Goal: Task Accomplishment & Management: Use online tool/utility

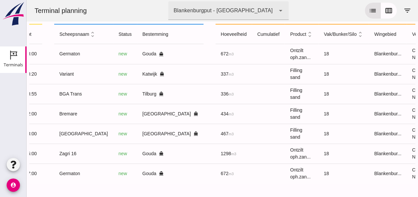
scroll to position [0, 171]
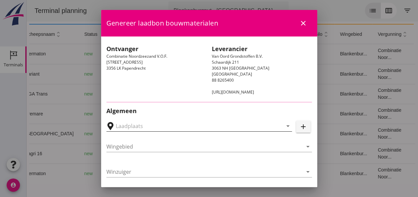
type input "[GEOGRAPHIC_DATA], [GEOGRAPHIC_DATA]"
type input "[GEOGRAPHIC_DATA]"
type input "Ko Hoeve"
type input "467"
type input "Ophoogzand (6120)"
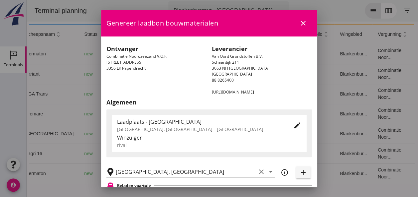
scroll to position [133, 0]
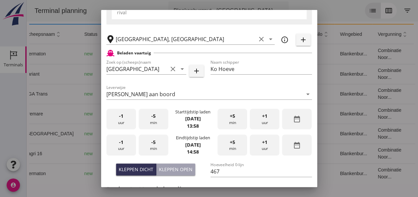
click at [125, 126] on div "-1 uur" at bounding box center [121, 119] width 30 height 21
click at [226, 122] on div "+5 min" at bounding box center [232, 119] width 30 height 21
click at [227, 122] on div "+5 min" at bounding box center [232, 119] width 30 height 21
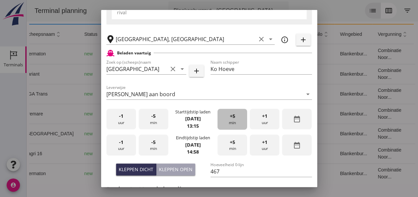
click at [227, 122] on div "+5 min" at bounding box center [232, 119] width 30 height 21
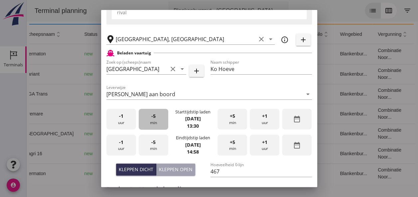
click at [154, 122] on div "-5 min" at bounding box center [154, 119] width 30 height 21
click at [119, 147] on div "-1 uur" at bounding box center [121, 145] width 30 height 21
click at [152, 144] on span "-5" at bounding box center [153, 142] width 4 height 7
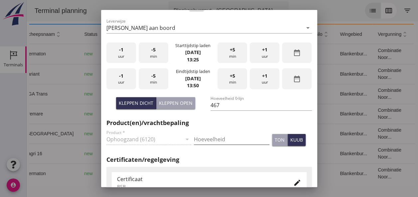
click at [201, 137] on input "Hoeveelheid" at bounding box center [231, 139] width 75 height 11
type input "467"
click at [290, 141] on div "kuub" at bounding box center [296, 140] width 13 height 7
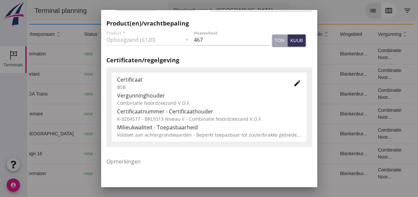
scroll to position [339, 0]
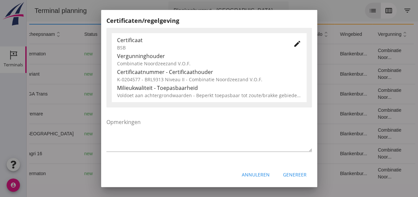
click at [286, 176] on div "Genereer" at bounding box center [295, 174] width 24 height 7
